Goal: Check status: Check status

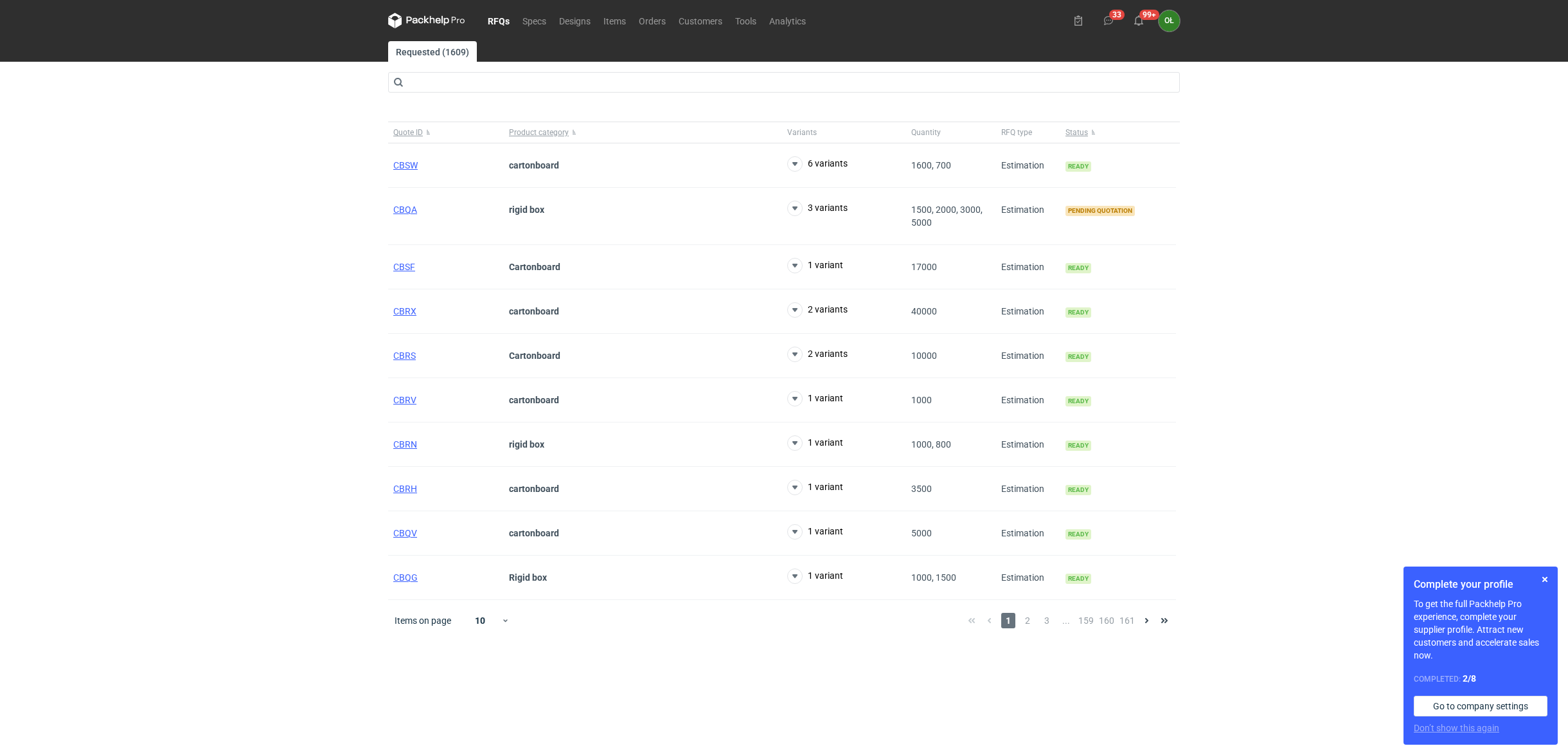
click at [507, 21] on link "RFQs" at bounding box center [498, 20] width 35 height 15
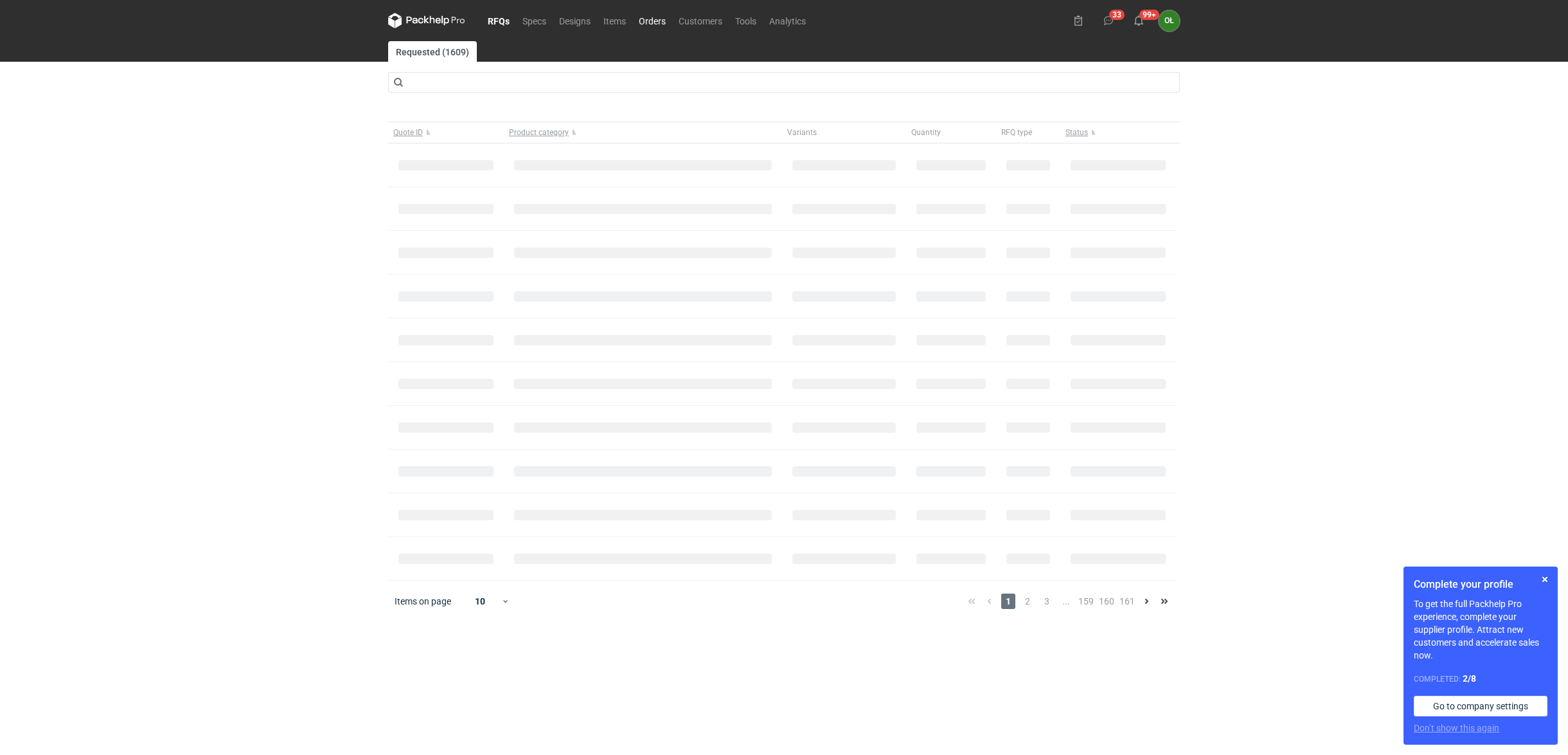
click at [656, 23] on link "Orders" at bounding box center [652, 20] width 40 height 15
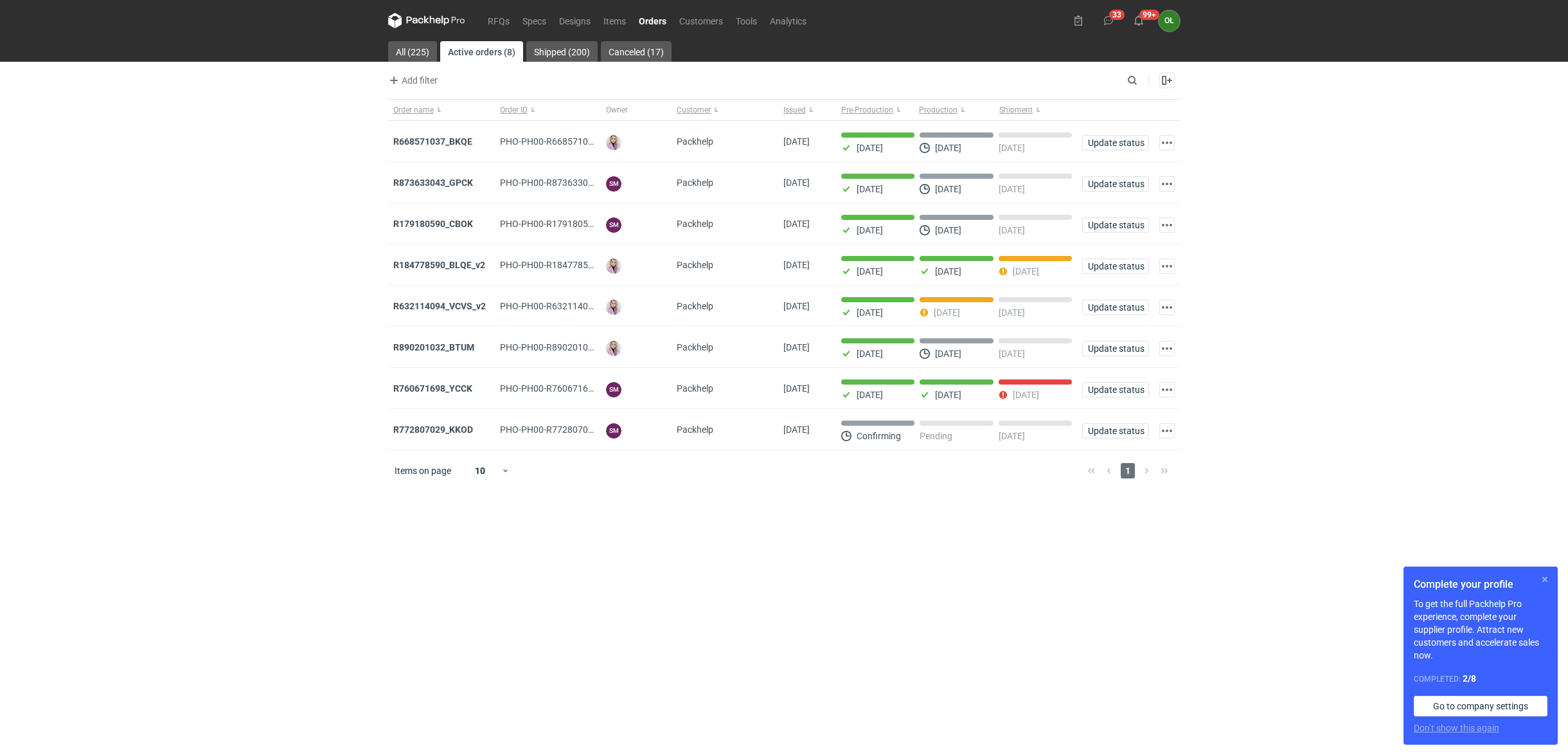
click at [1548, 578] on button "button" at bounding box center [1545, 578] width 15 height 15
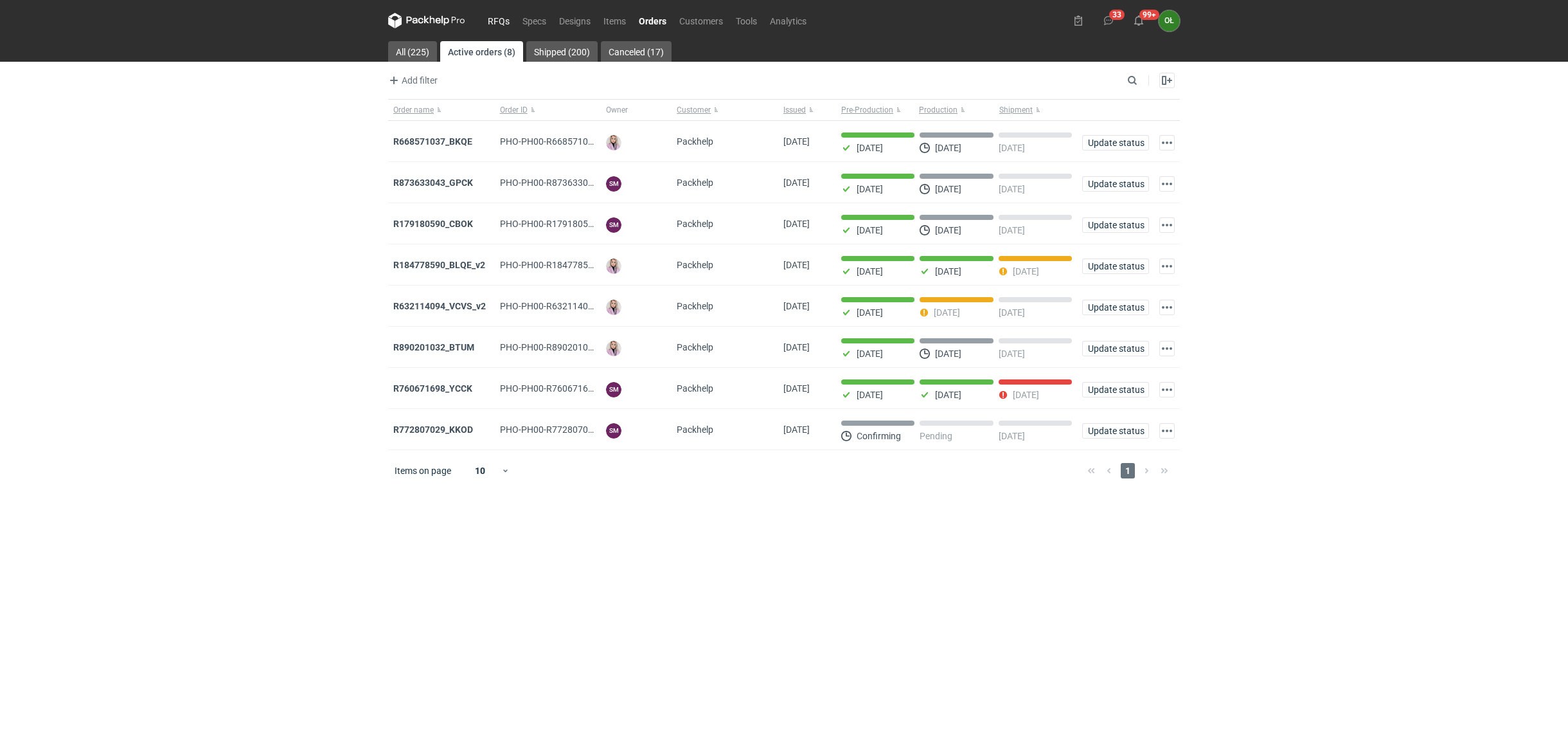
click at [512, 23] on link "RFQs" at bounding box center [498, 20] width 35 height 15
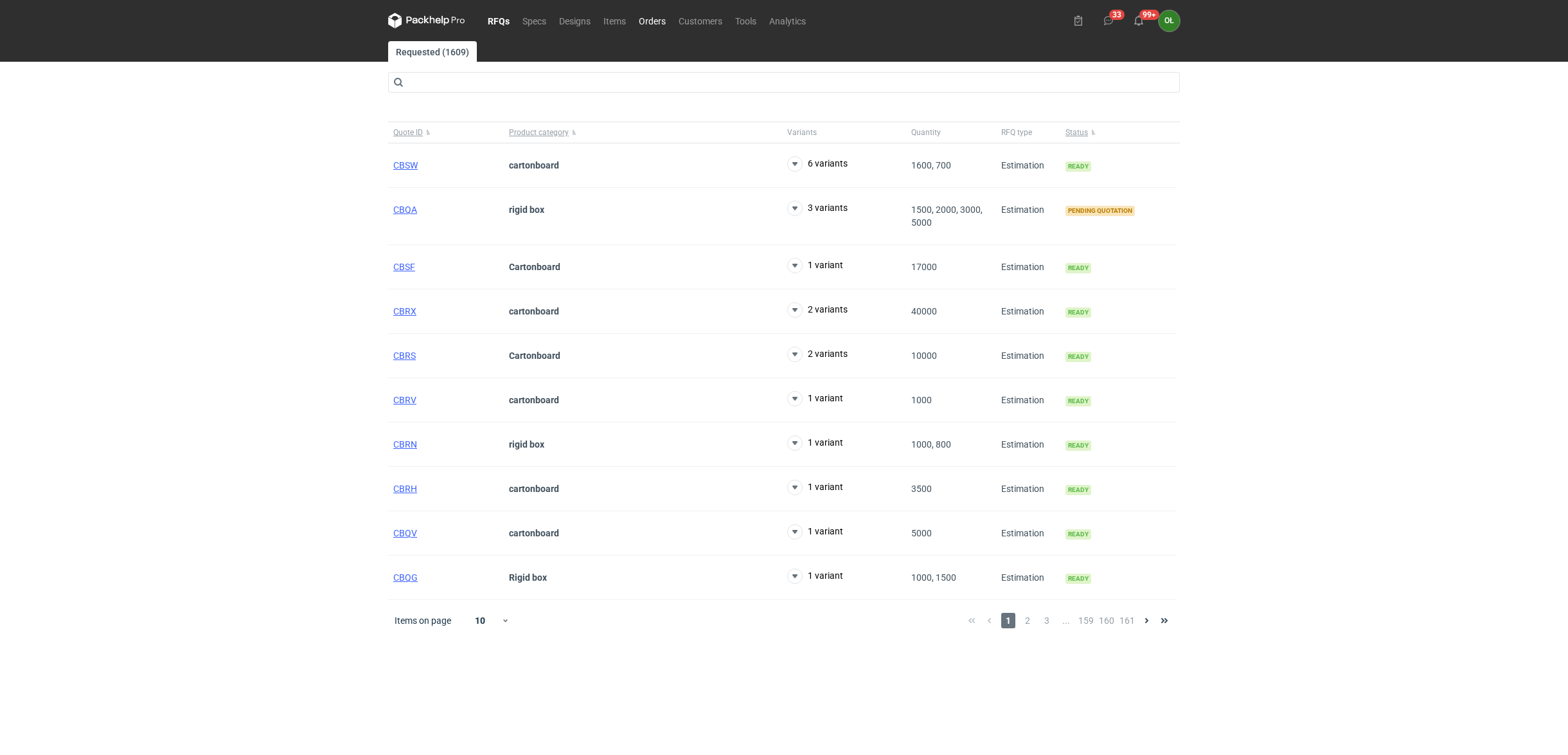
click at [654, 17] on link "Orders" at bounding box center [652, 20] width 40 height 15
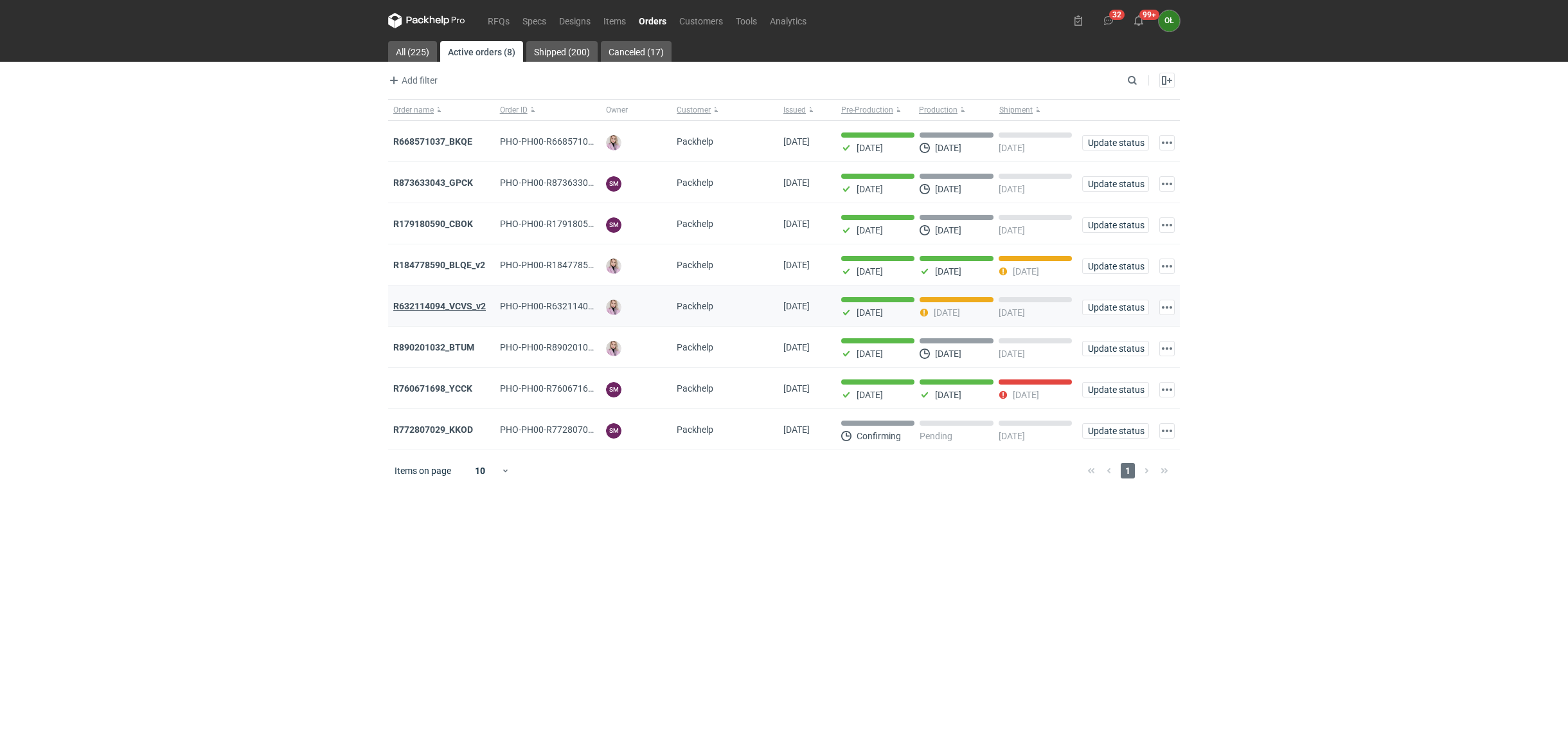
click at [453, 304] on strong "R632114094_VCVS_v2" at bounding box center [440, 305] width 93 height 10
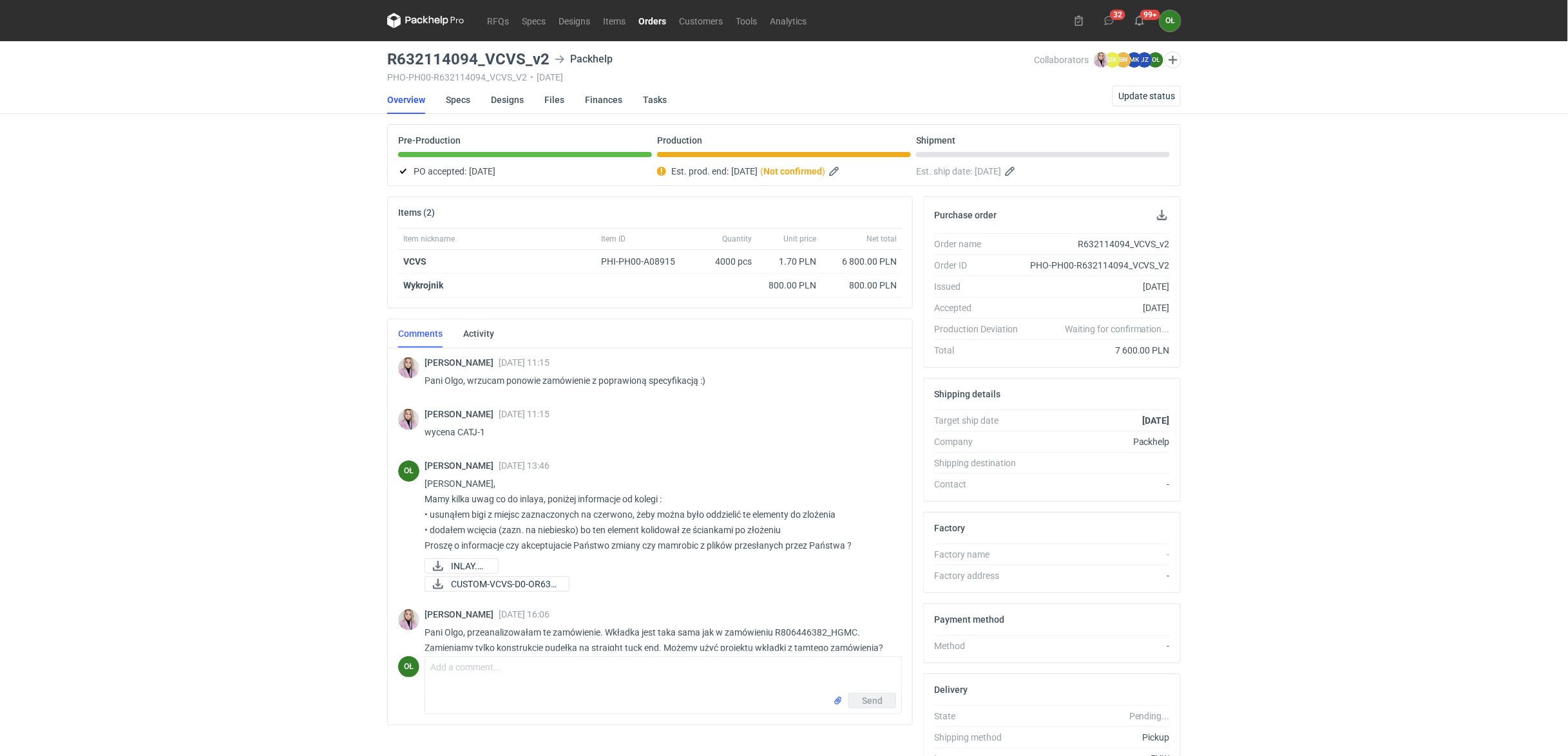
drag, startPoint x: 386, startPoint y: 19, endPoint x: 395, endPoint y: 19, distance: 9.0
click at [386, 19] on div "RFQs Specs Designs Items Orders Customers Tools Analytics 32 99+ OŁ Olga Łopato…" at bounding box center [784, 21] width 803 height 41
click at [431, 32] on nav "RFQs Specs Designs Items Orders Customers Tools Analytics" at bounding box center [600, 21] width 426 height 41
click at [449, 26] on icon at bounding box center [426, 20] width 78 height 15
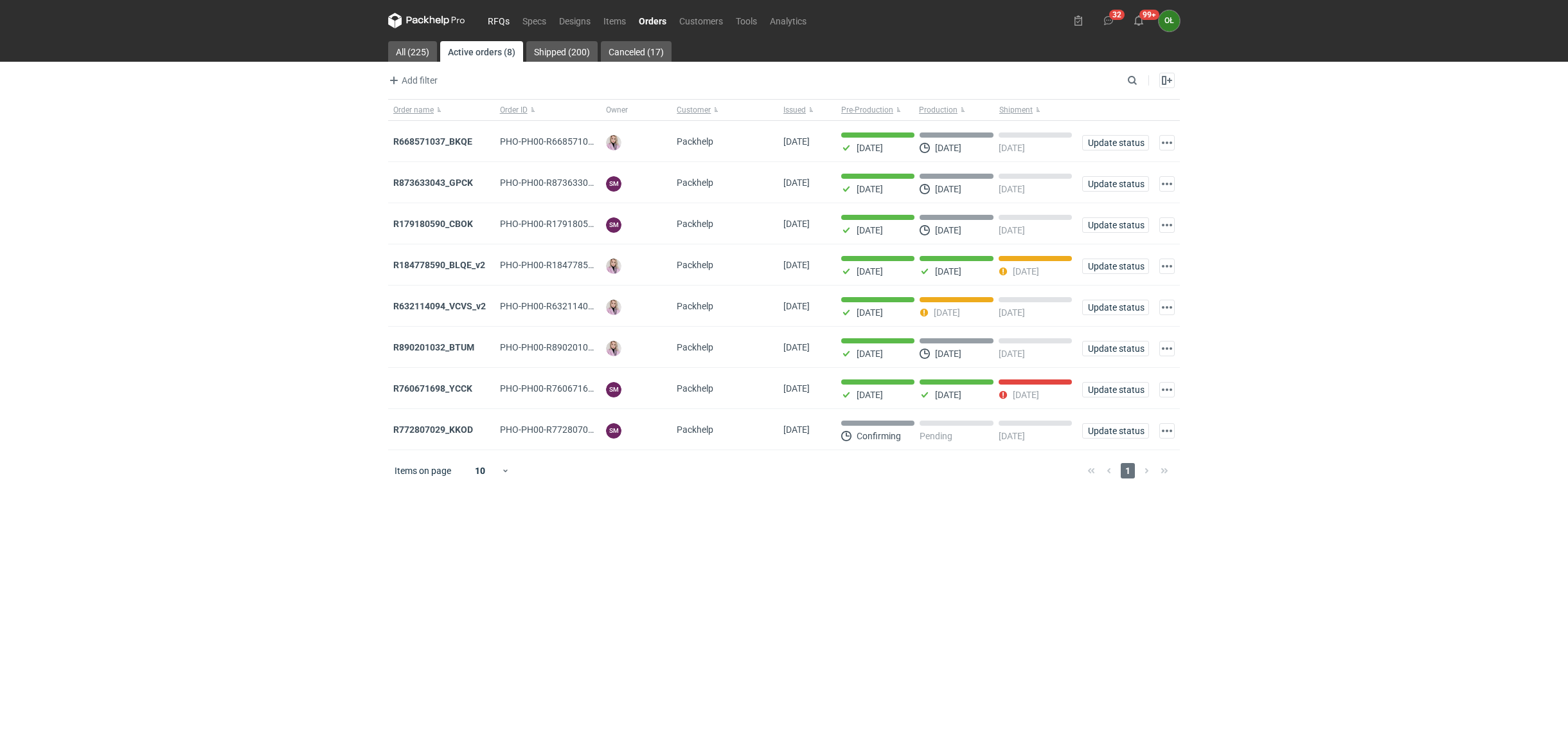
click at [508, 23] on link "RFQs" at bounding box center [498, 20] width 35 height 15
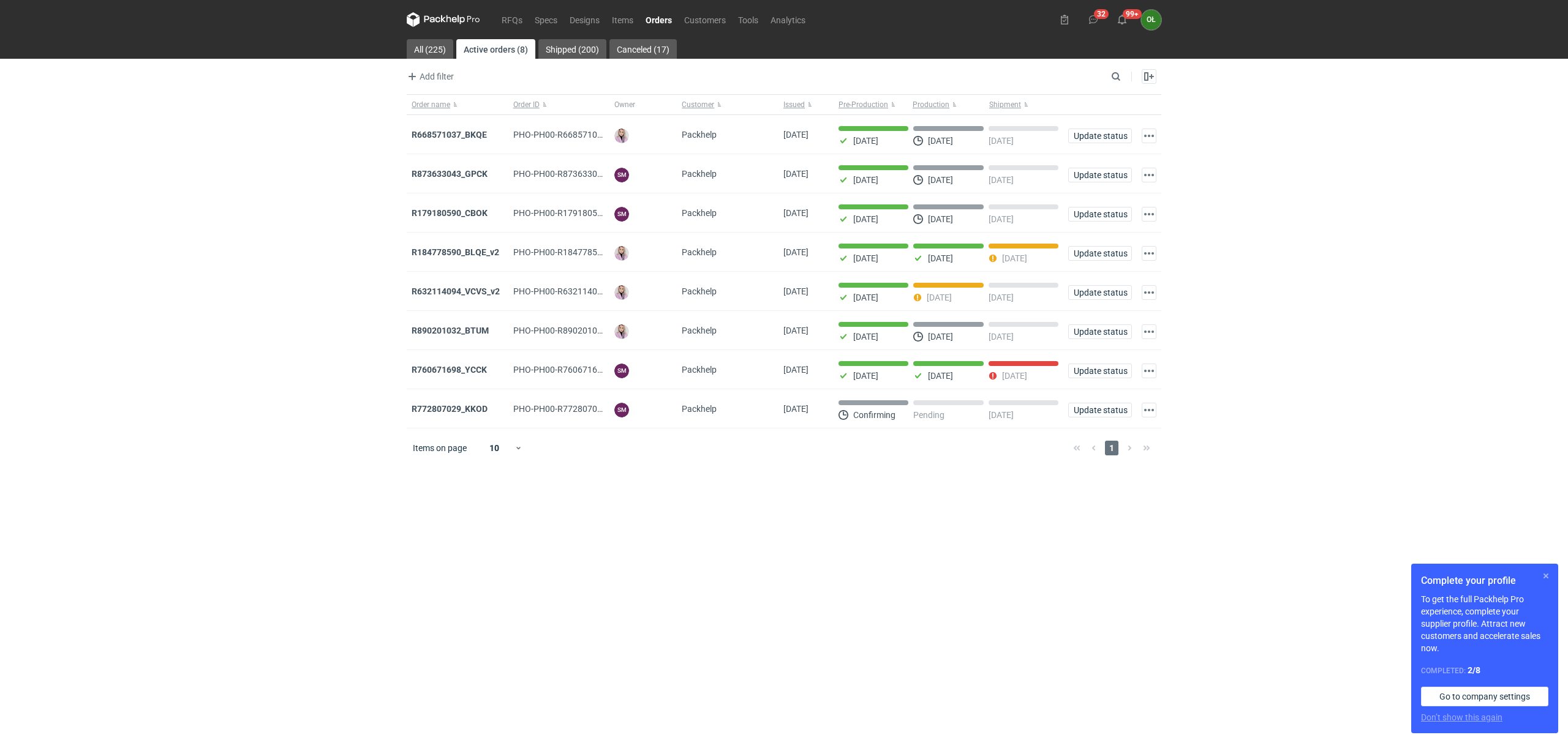
click at [1542, 576] on button "button" at bounding box center [1545, 576] width 15 height 15
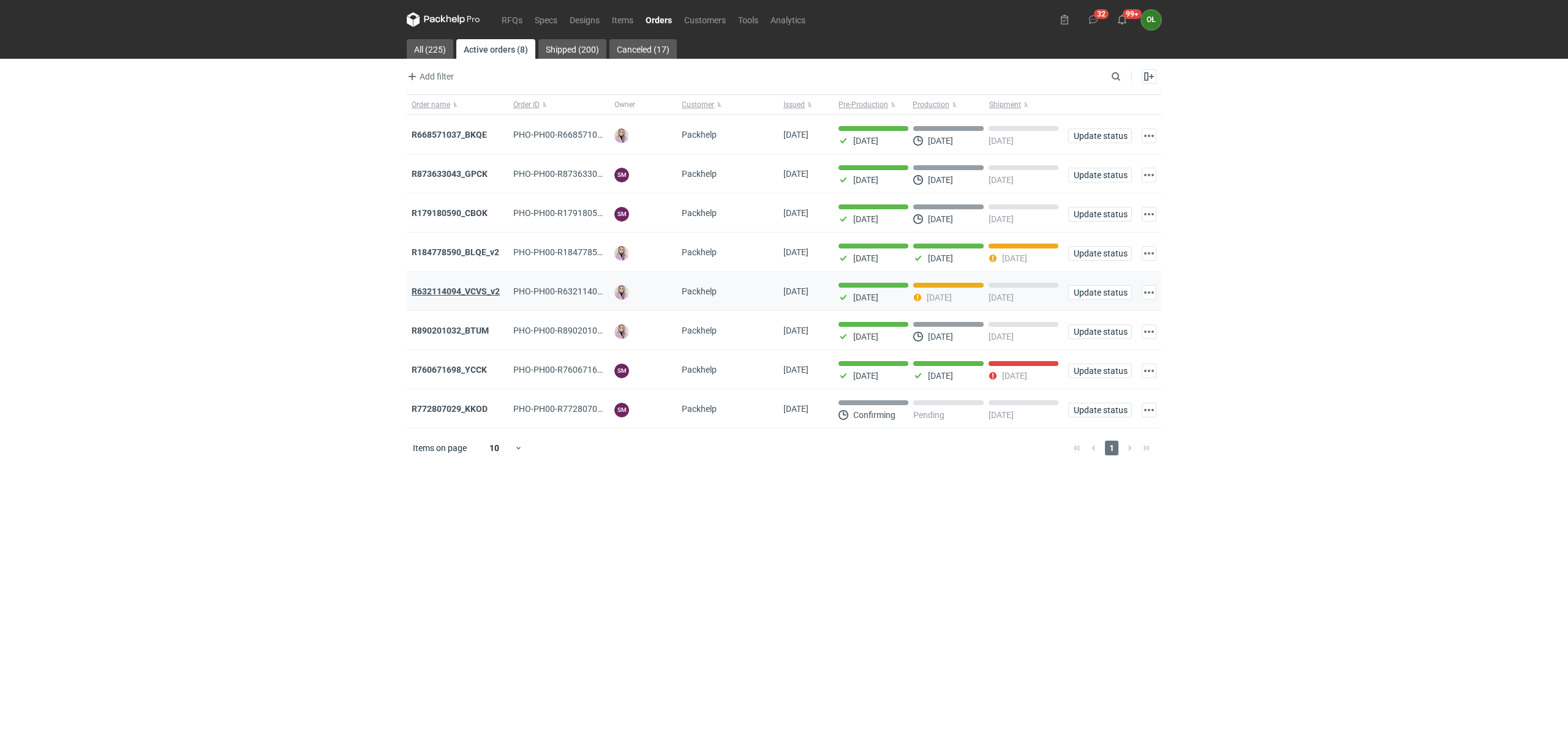
click at [466, 292] on strong "R632114094_VCVS_v2" at bounding box center [455, 291] width 88 height 9
